Goal: Transaction & Acquisition: Purchase product/service

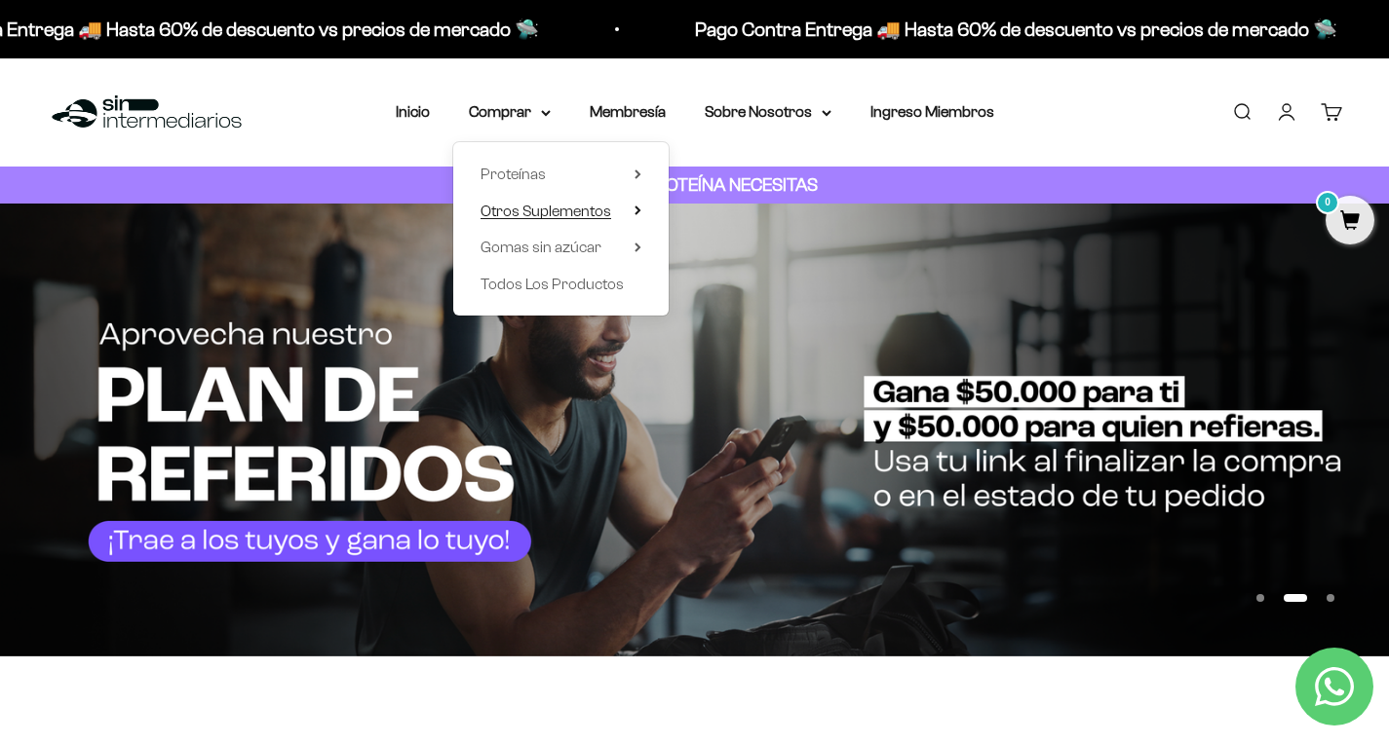
click at [635, 213] on icon at bounding box center [637, 211] width 4 height 8
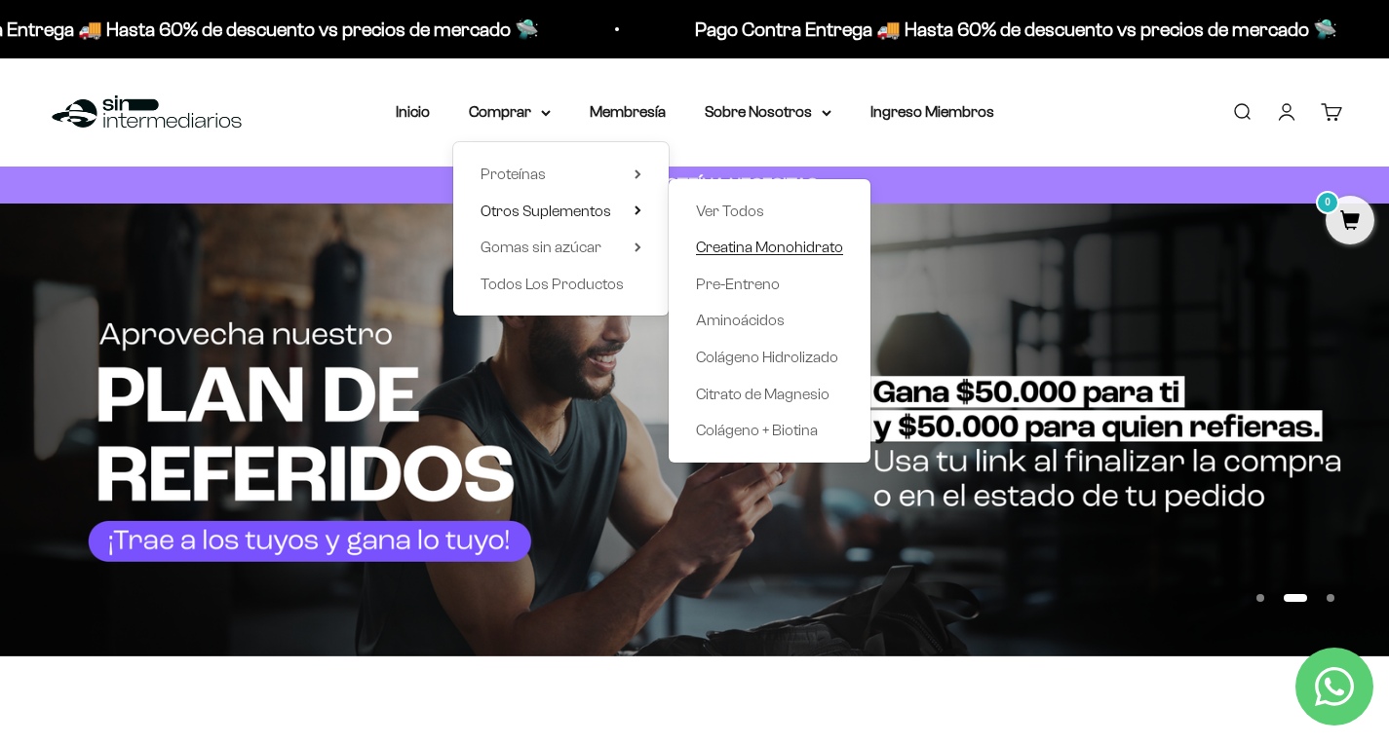
click at [769, 251] on span "Creatina Monohidrato" at bounding box center [769, 247] width 147 height 17
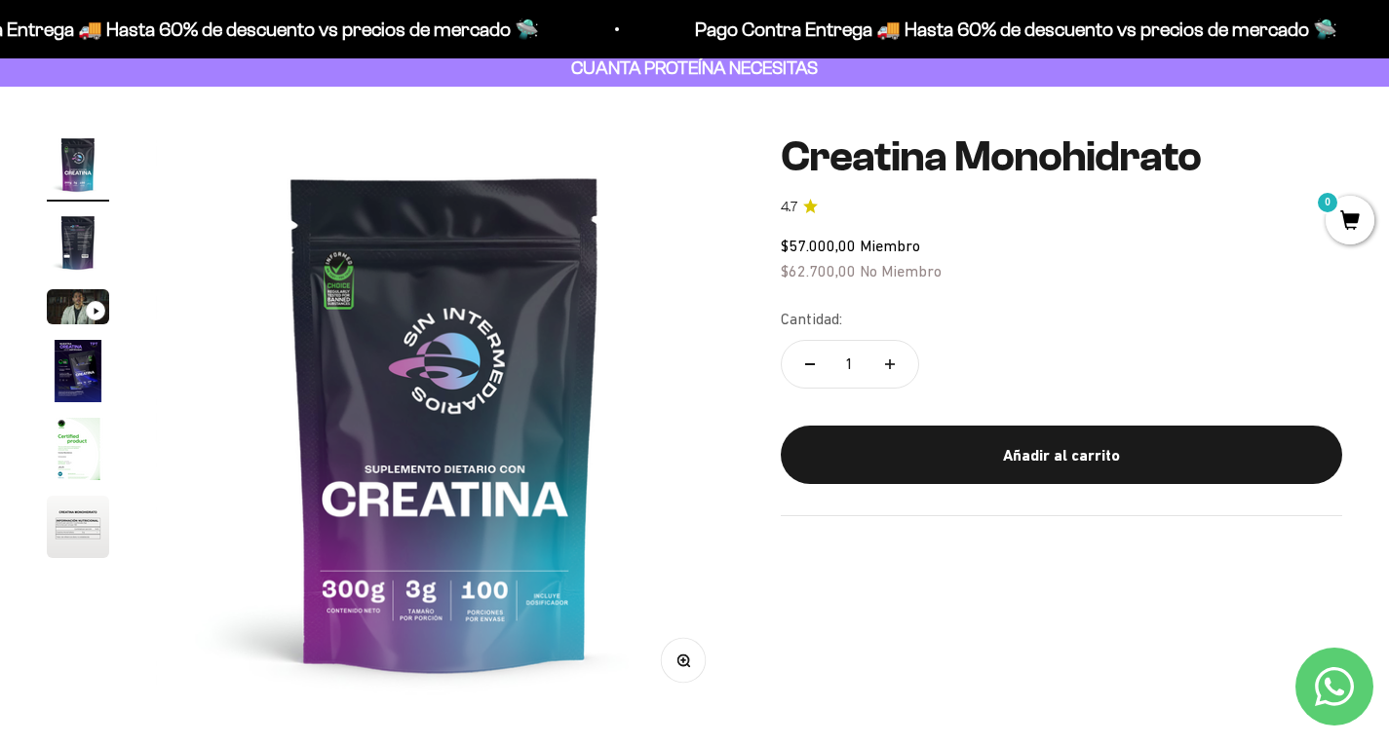
click at [65, 226] on img "Ir al artículo 2" at bounding box center [78, 242] width 62 height 62
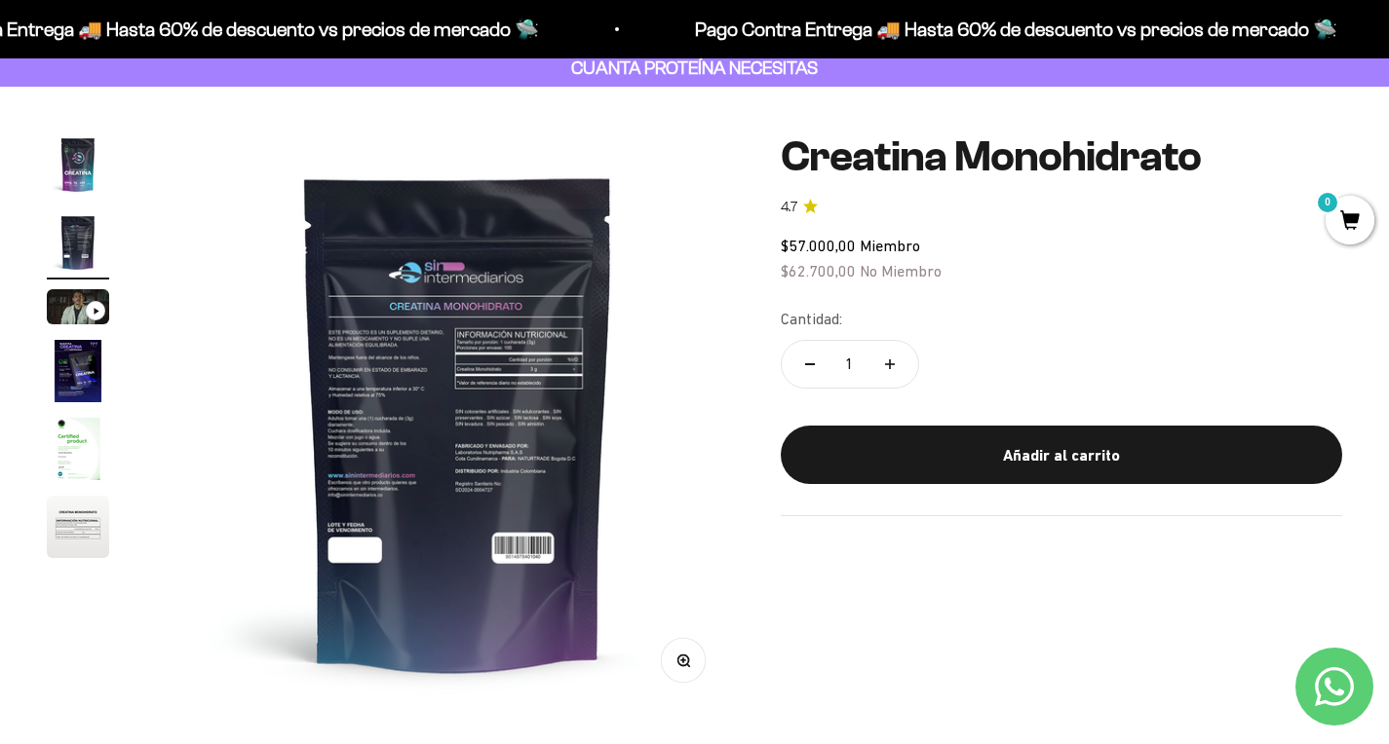
scroll to position [0, 600]
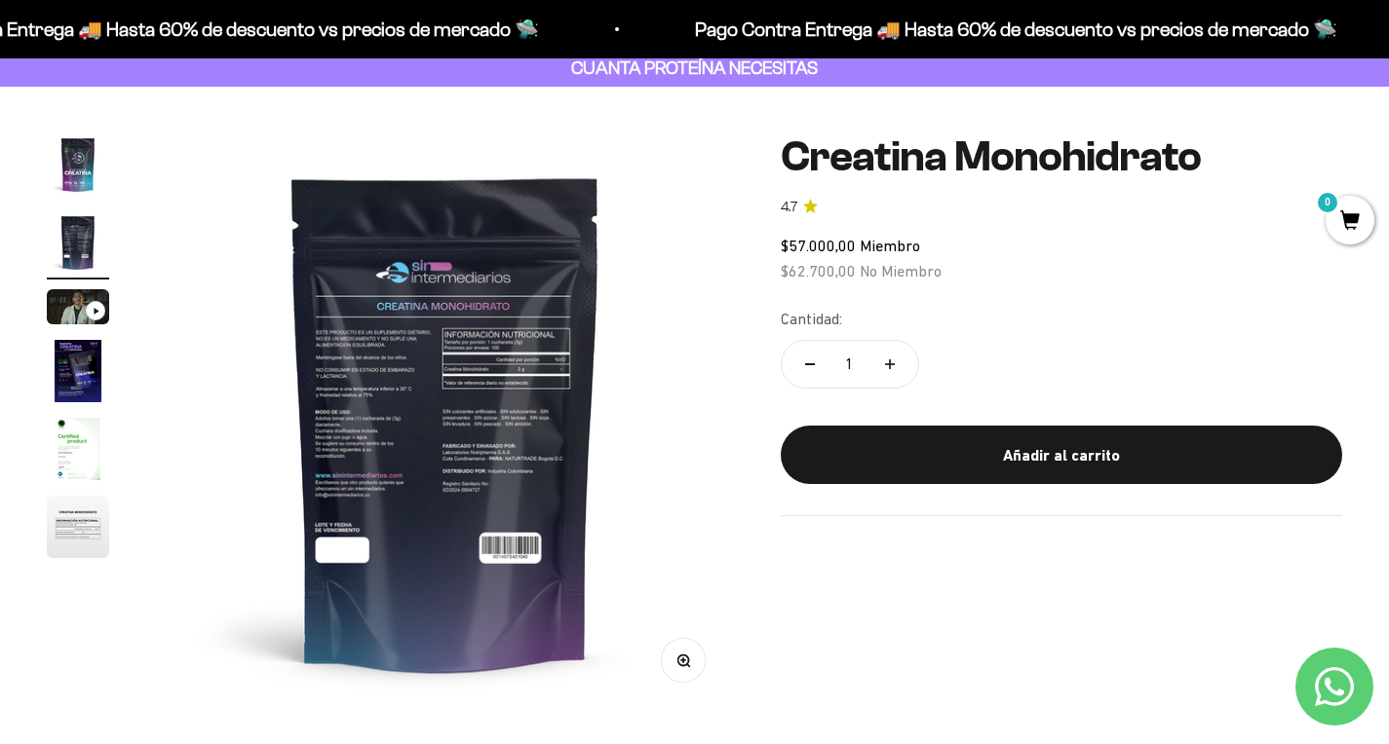
click at [61, 397] on img "Ir al artículo 4" at bounding box center [78, 371] width 62 height 62
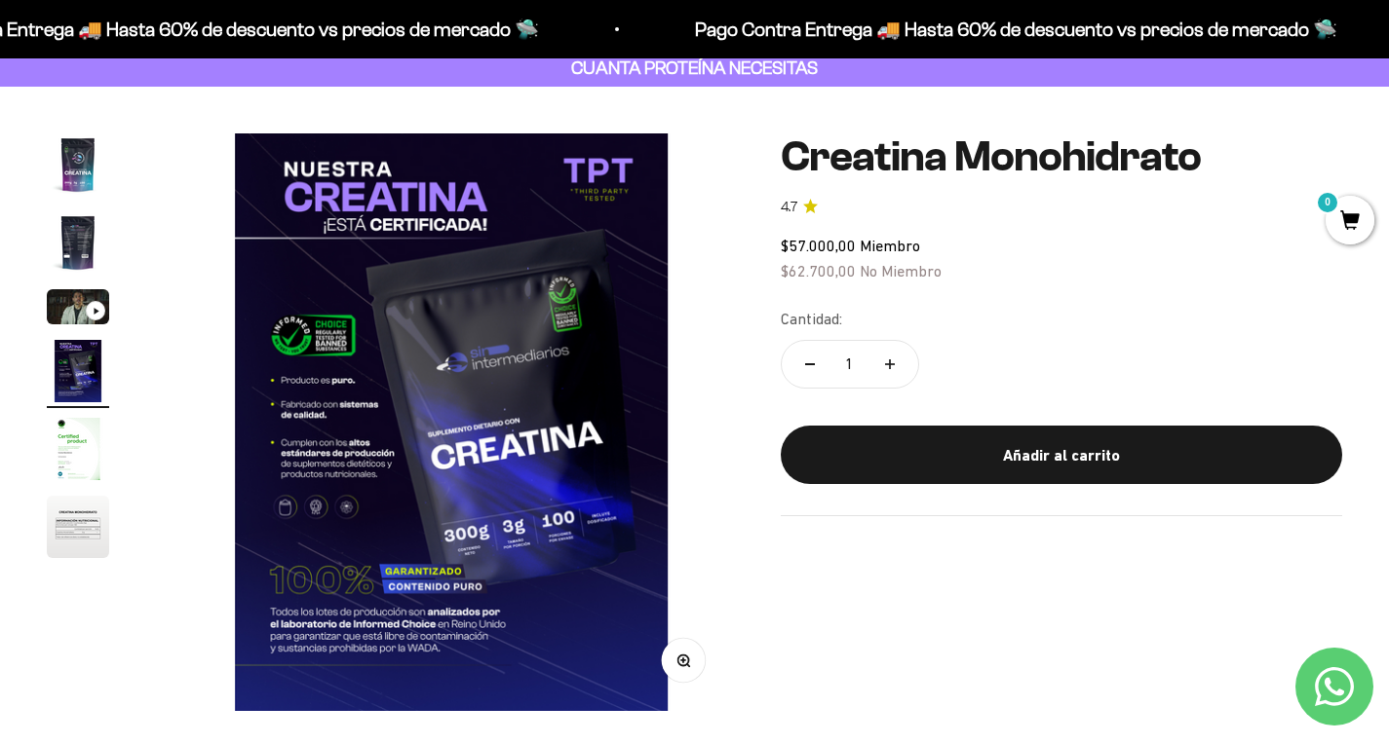
scroll to position [0, 1802]
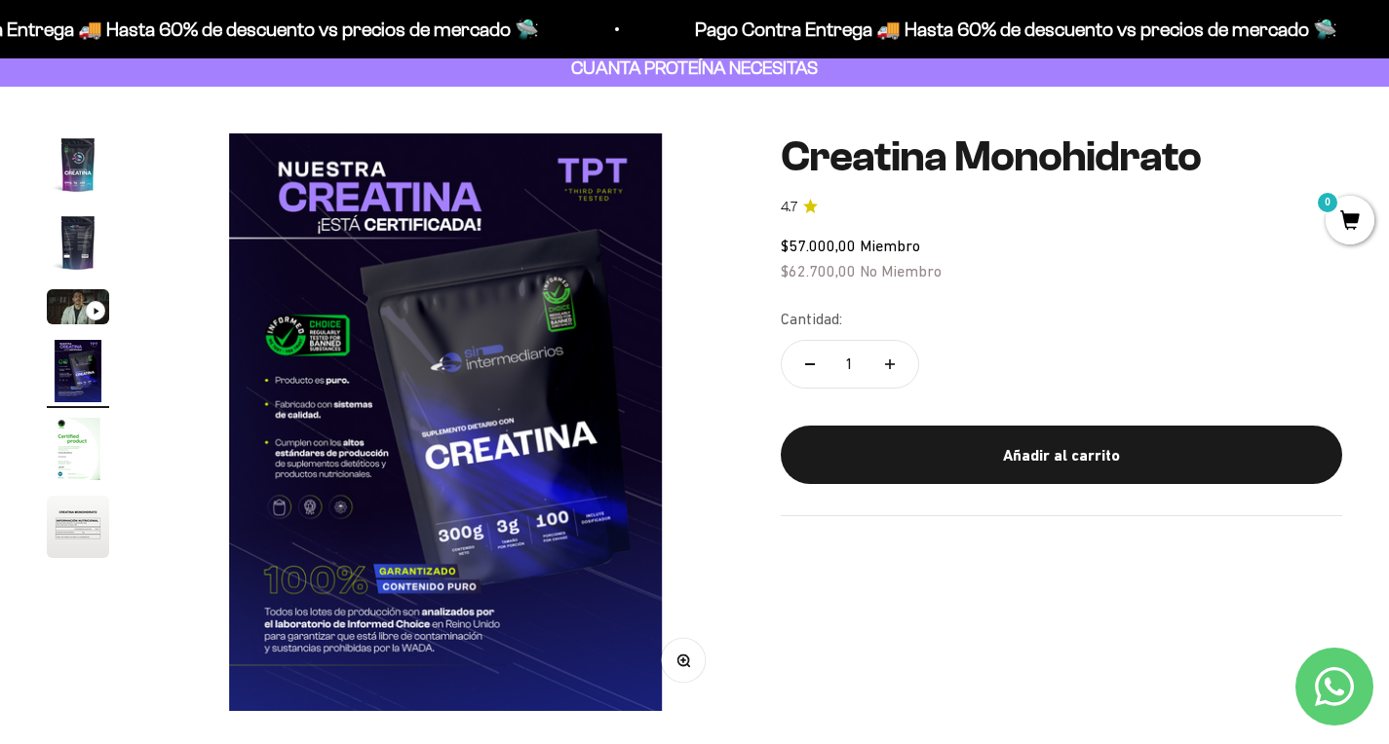
click at [64, 450] on img "Ir al artículo 5" at bounding box center [78, 449] width 62 height 62
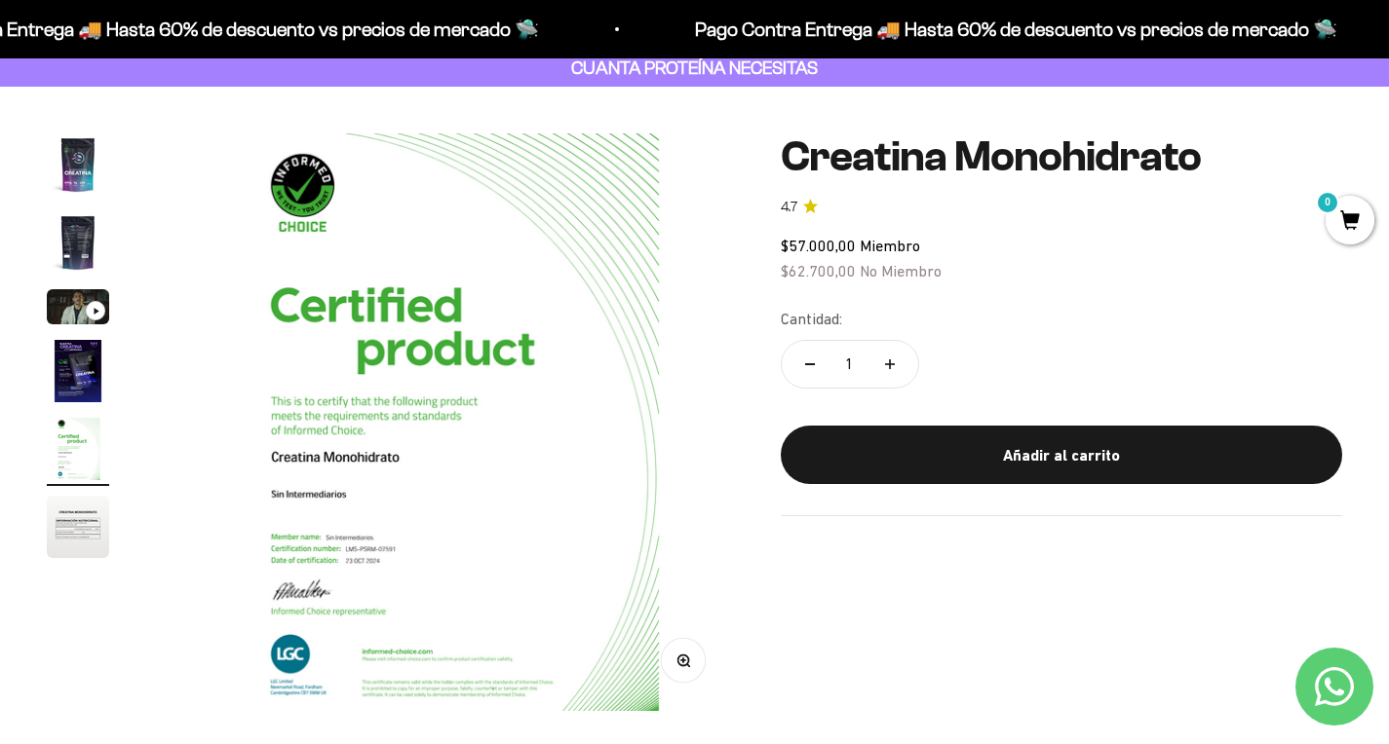
scroll to position [0, 2403]
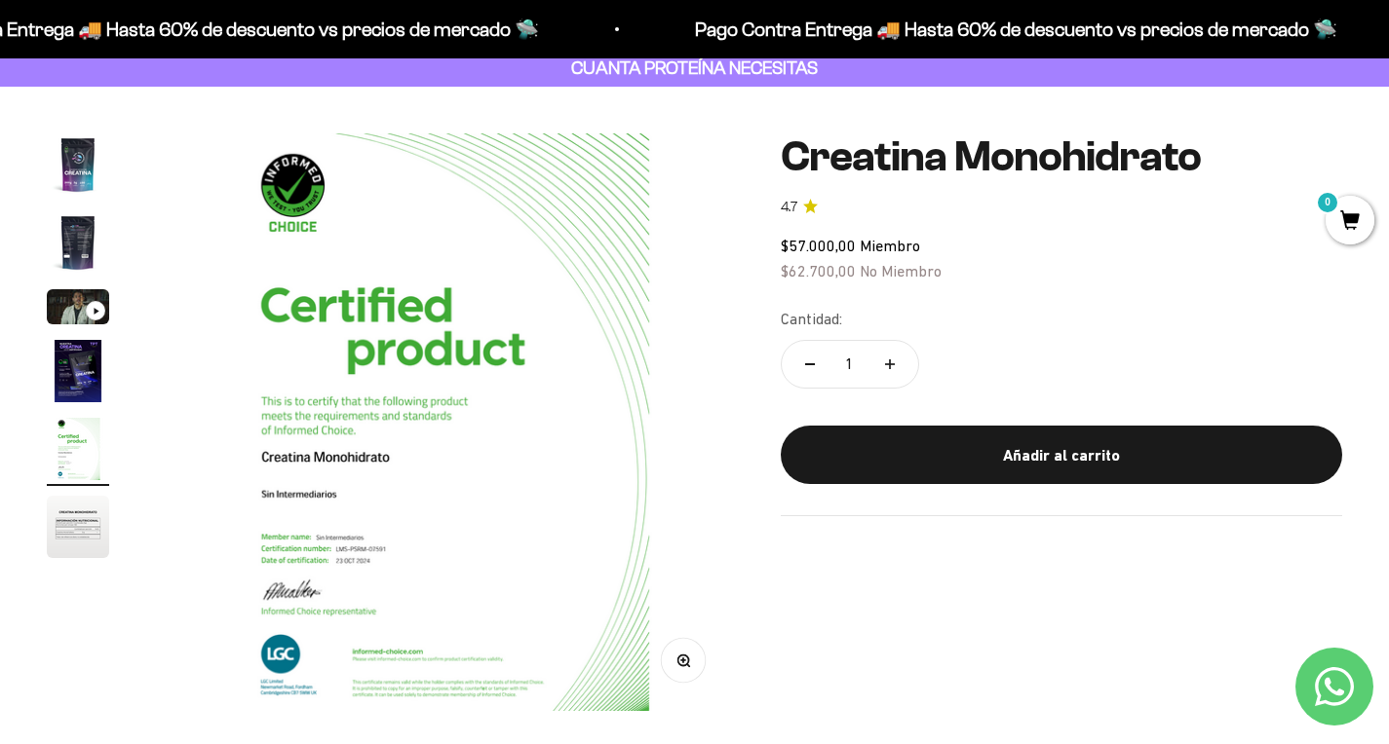
click at [53, 544] on img "Ir al artículo 6" at bounding box center [78, 527] width 62 height 62
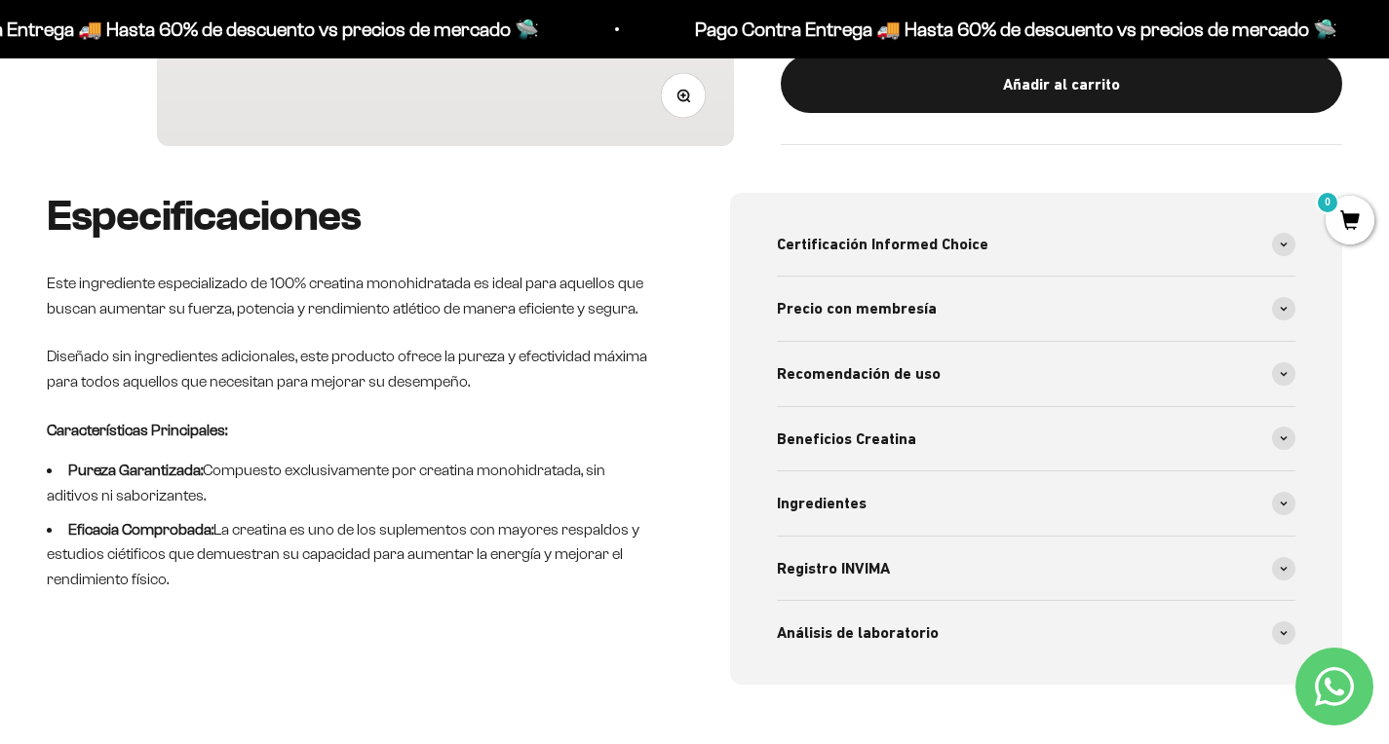
scroll to position [690, 0]
